Goal: Task Accomplishment & Management: Use online tool/utility

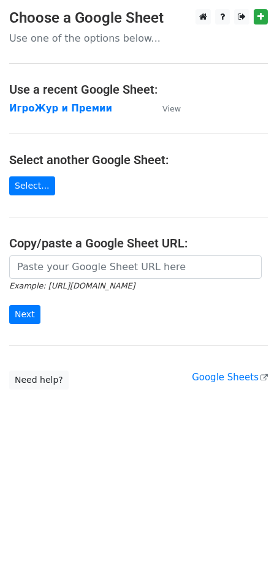
click at [69, 107] on strong "ИгроЖур и Премии" at bounding box center [60, 108] width 103 height 11
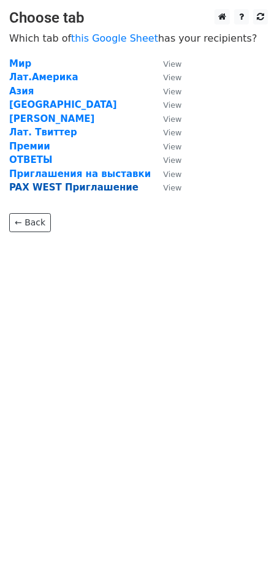
click at [87, 185] on strong "PAX WEST Приглашение" at bounding box center [73, 187] width 129 height 11
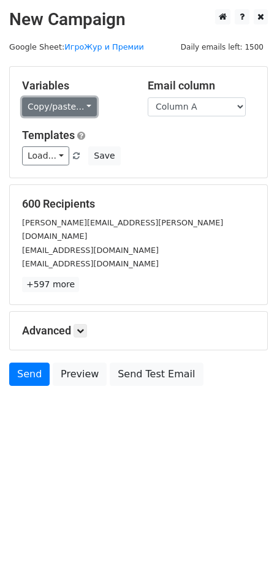
click at [80, 107] on link "Copy/paste..." at bounding box center [59, 106] width 75 height 19
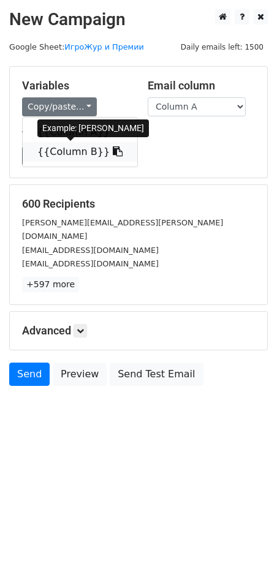
click at [63, 150] on link "{{Column B}}" at bounding box center [80, 152] width 115 height 20
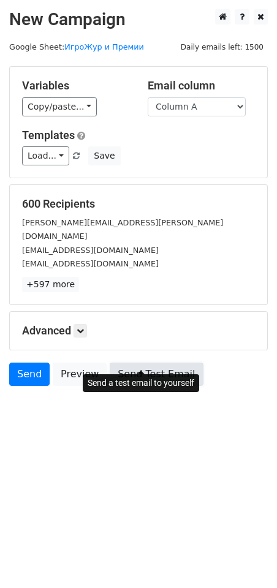
click at [135, 363] on link "Send Test Email" at bounding box center [156, 374] width 93 height 23
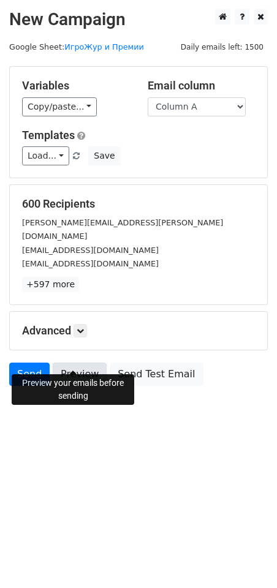
click at [71, 363] on link "Preview" at bounding box center [80, 374] width 54 height 23
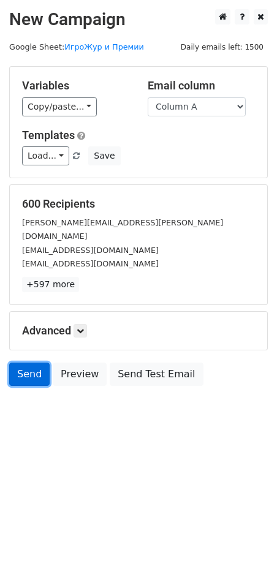
click at [30, 363] on link "Send" at bounding box center [29, 374] width 40 height 23
